Goal: Task Accomplishment & Management: Manage account settings

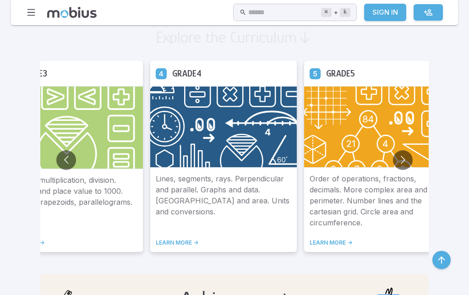
scroll to position [559, 0]
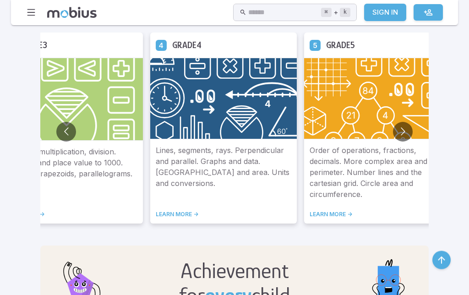
click at [220, 121] on img at bounding box center [223, 98] width 146 height 81
click at [157, 127] on img at bounding box center [223, 98] width 146 height 81
click at [172, 45] on h5 "Grade 4" at bounding box center [186, 45] width 29 height 14
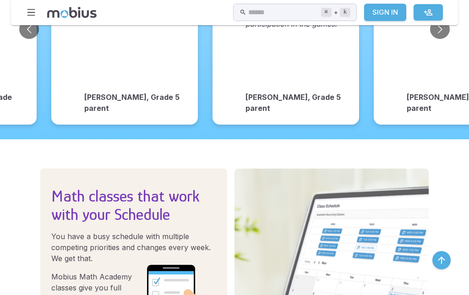
scroll to position [1275, 0]
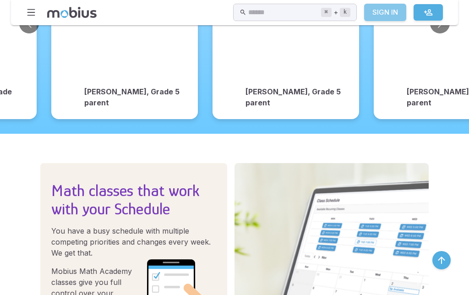
click at [387, 11] on link "Sign In" at bounding box center [385, 12] width 42 height 17
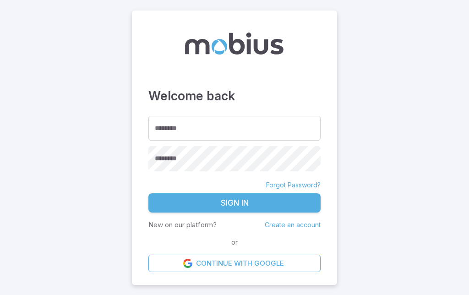
type input "*******"
click at [284, 212] on button "Sign In" at bounding box center [234, 202] width 172 height 19
